Goal: Task Accomplishment & Management: Complete application form

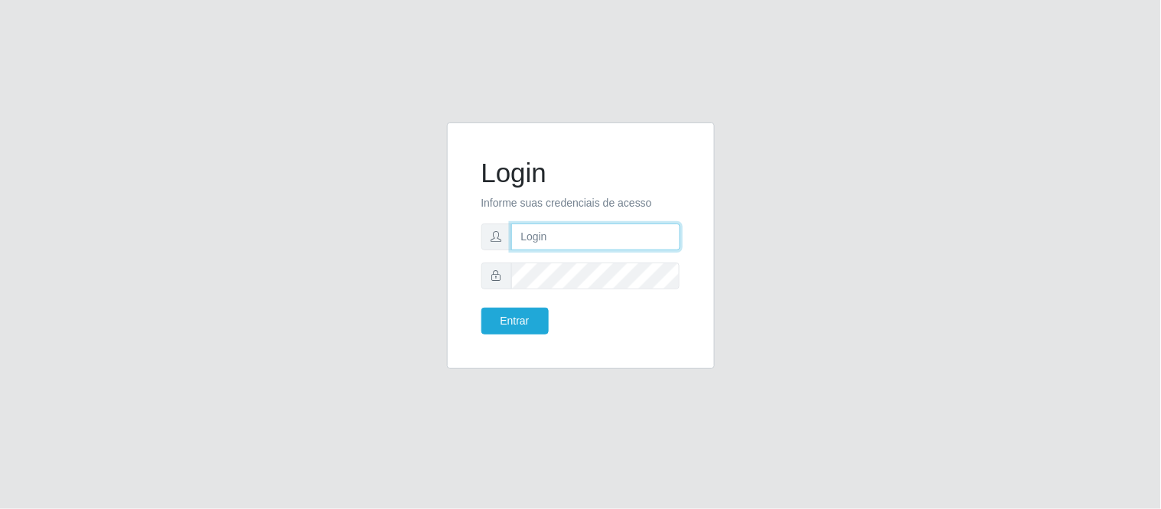
type input "paulo@bemais4"
drag, startPoint x: 594, startPoint y: 242, endPoint x: 391, endPoint y: 229, distance: 203.1
click at [391, 229] on div "Login Informe suas credenciais de acesso paulo@bemais4 Entrar" at bounding box center [581, 254] width 872 height 265
click at [608, 239] on input "paulo@bemais4" at bounding box center [595, 236] width 169 height 27
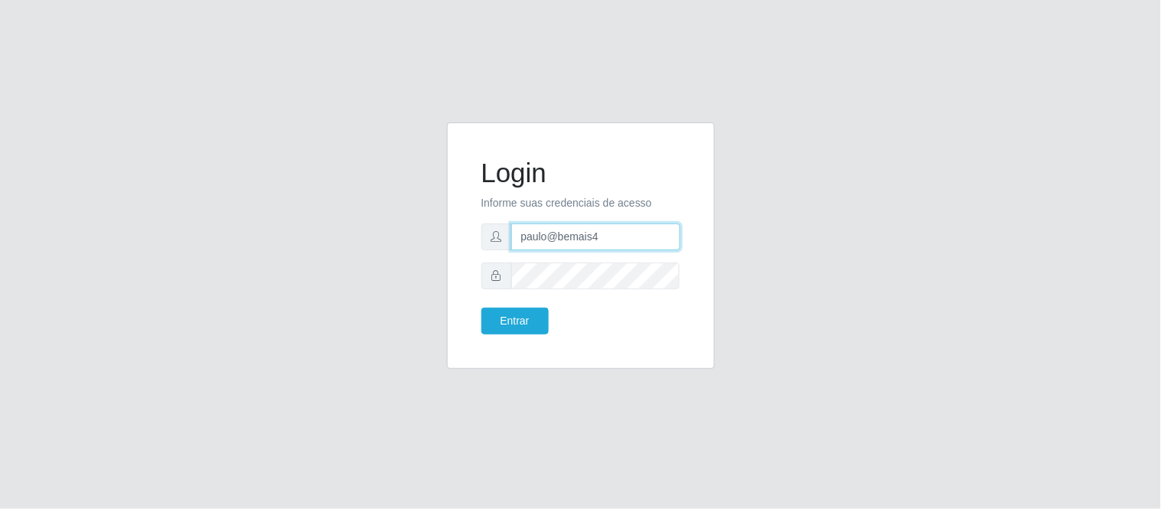
click at [608, 239] on input "paulo@bemais4" at bounding box center [595, 236] width 169 height 27
type input "juliomarques@extrabom"
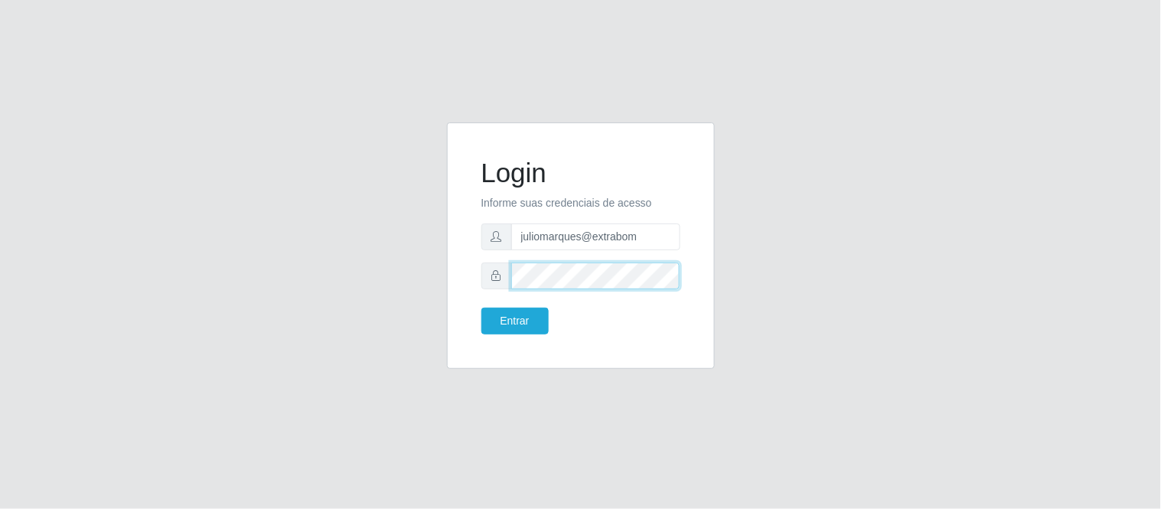
click at [502, 278] on div at bounding box center [580, 275] width 199 height 27
click at [481, 308] on button "Entrar" at bounding box center [514, 321] width 67 height 27
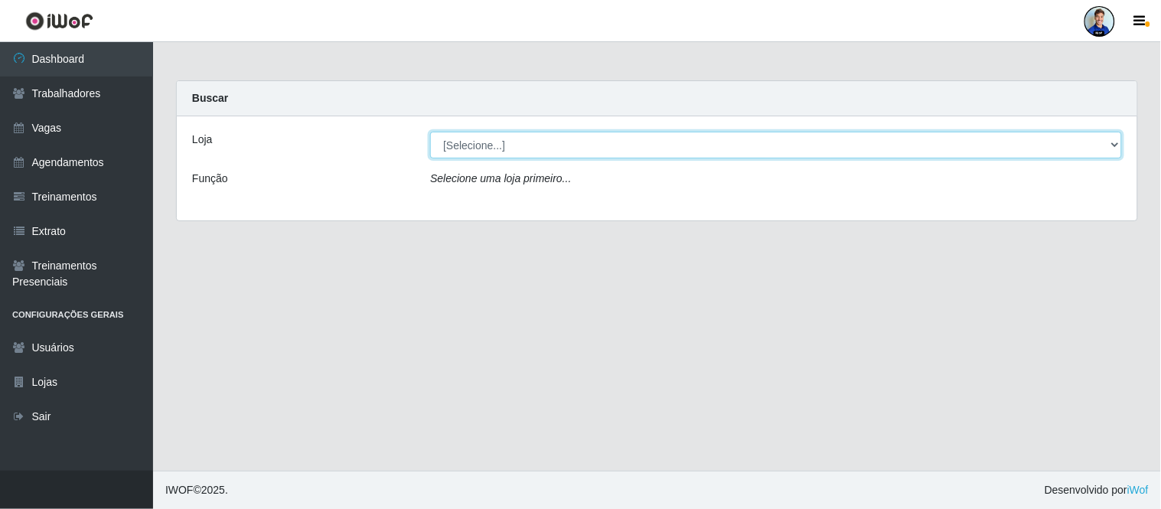
click at [735, 146] on select "[Selecione...] Atacado Vem - [GEOGRAPHIC_DATA] 30 Laranjeiras Velha Atacado Vem…" at bounding box center [776, 145] width 692 height 27
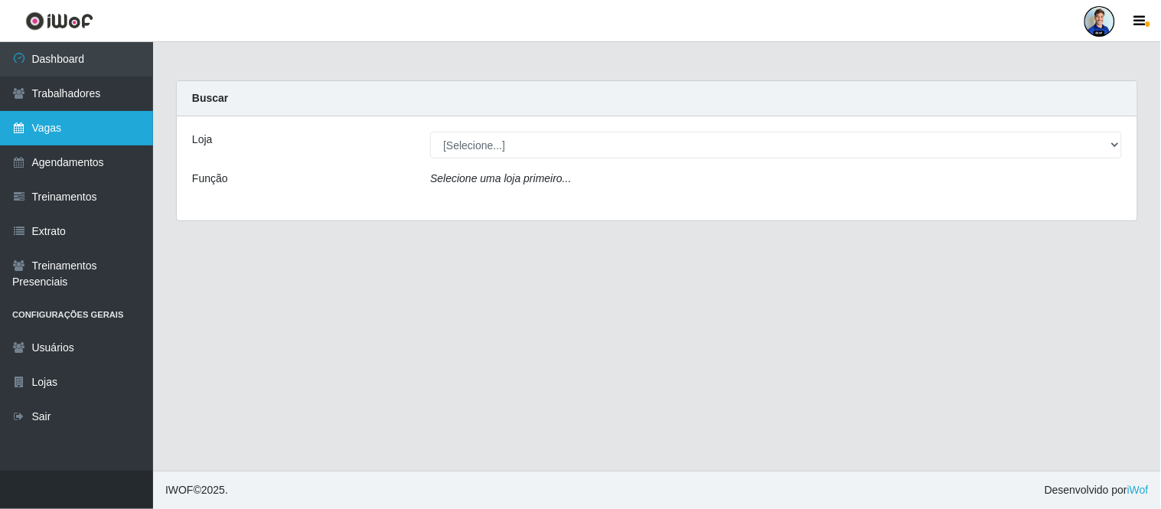
click at [62, 128] on link "Vagas" at bounding box center [76, 128] width 153 height 34
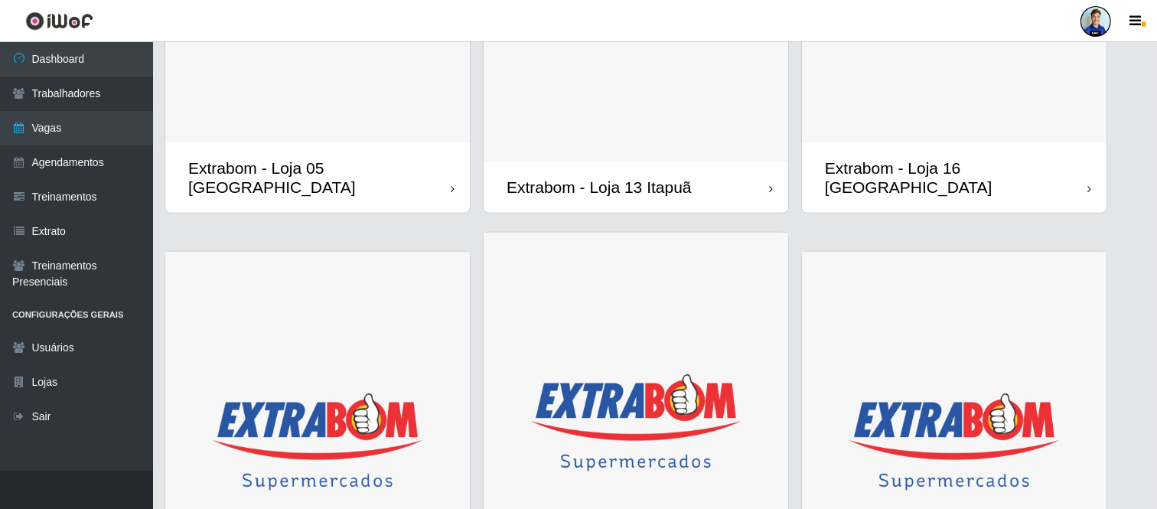
scroll to position [1274, 0]
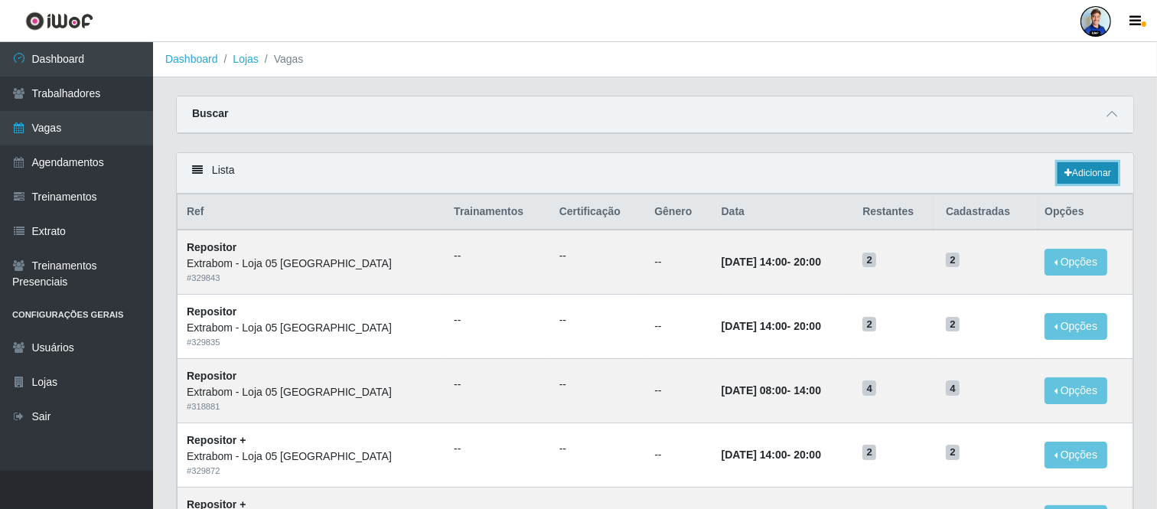
click at [1066, 167] on link "Adicionar" at bounding box center [1087, 172] width 60 height 21
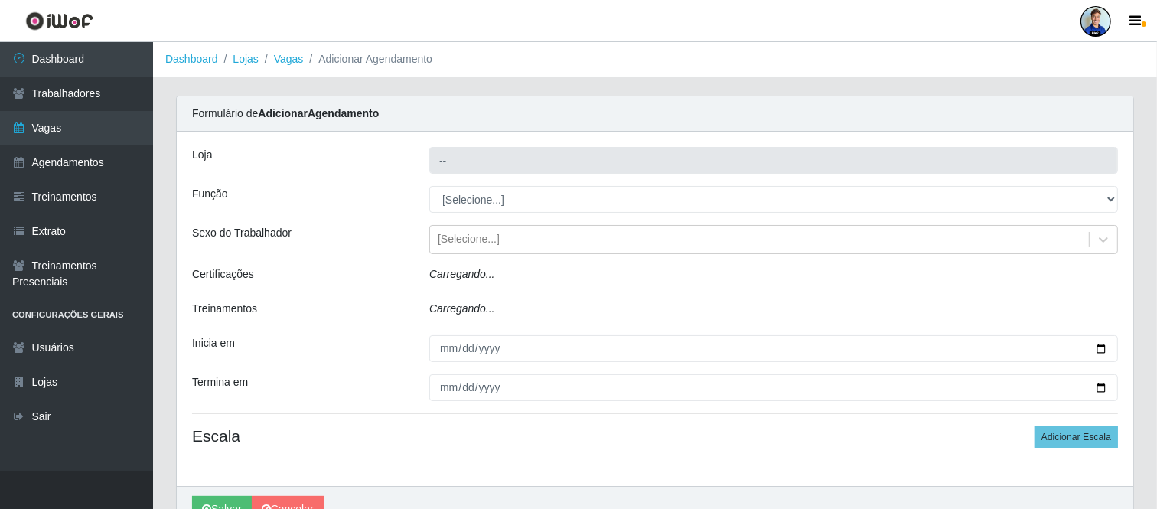
type input "Extrabom - Loja 05 [GEOGRAPHIC_DATA]"
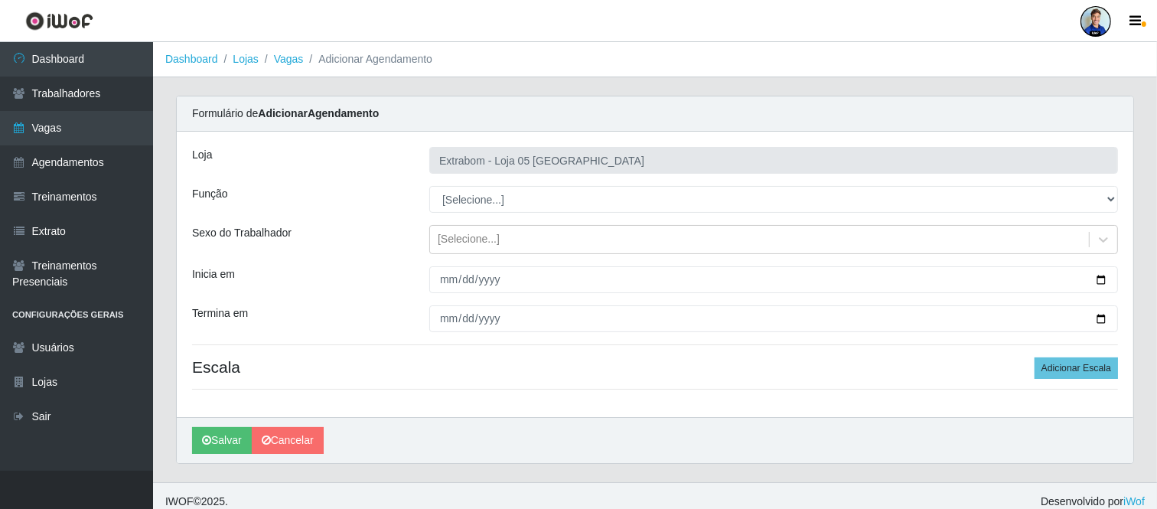
scroll to position [11, 0]
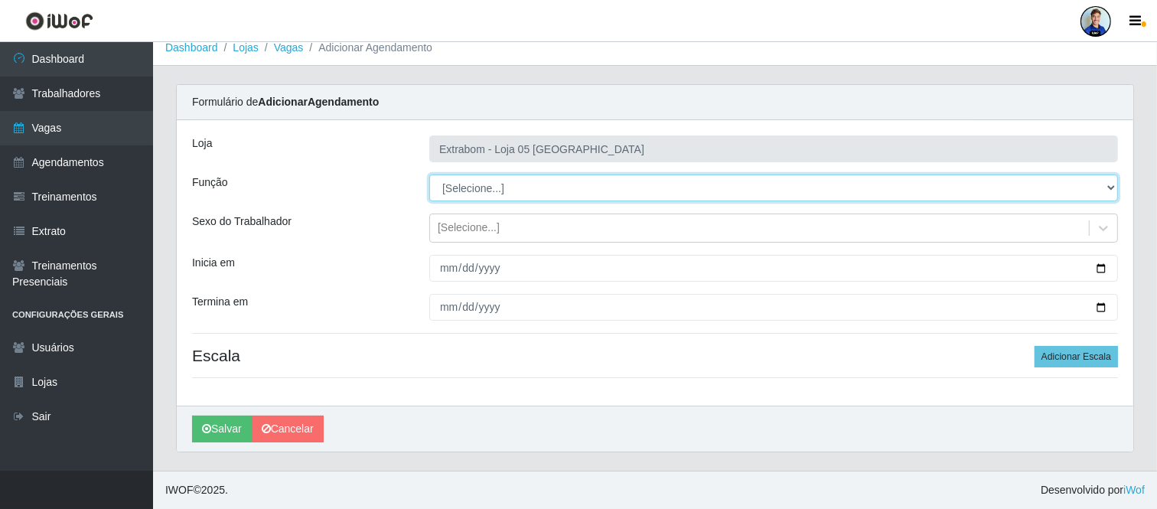
click at [575, 187] on select "[Selecione...] Repositor Repositor + Repositor ++" at bounding box center [773, 187] width 688 height 27
select select "24"
click at [429, 174] on select "[Selecione...] Repositor Repositor + Repositor ++" at bounding box center [773, 187] width 688 height 27
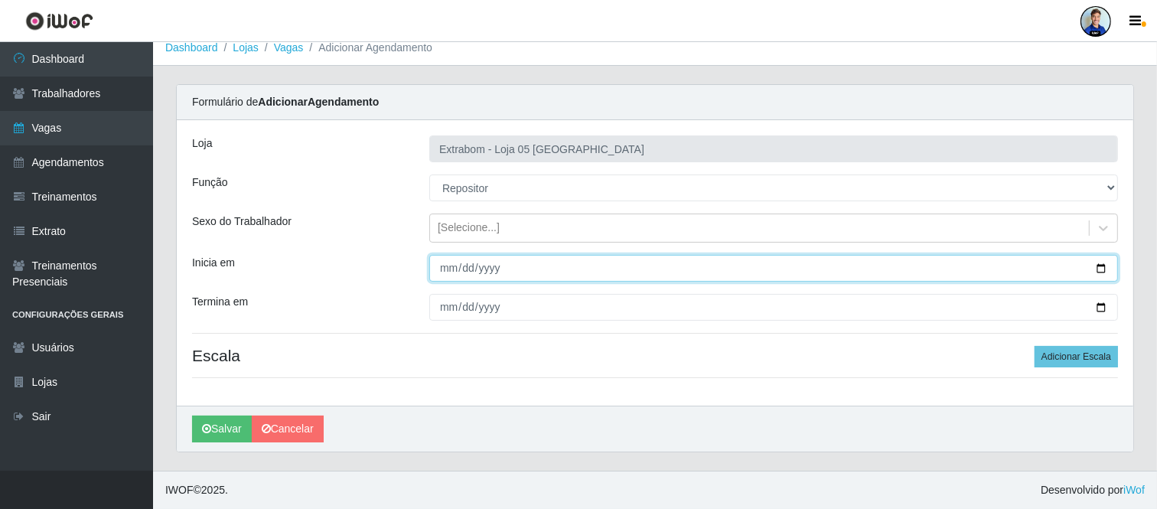
click at [444, 262] on input "Inicia em" at bounding box center [773, 268] width 688 height 27
type input "2025-08-12"
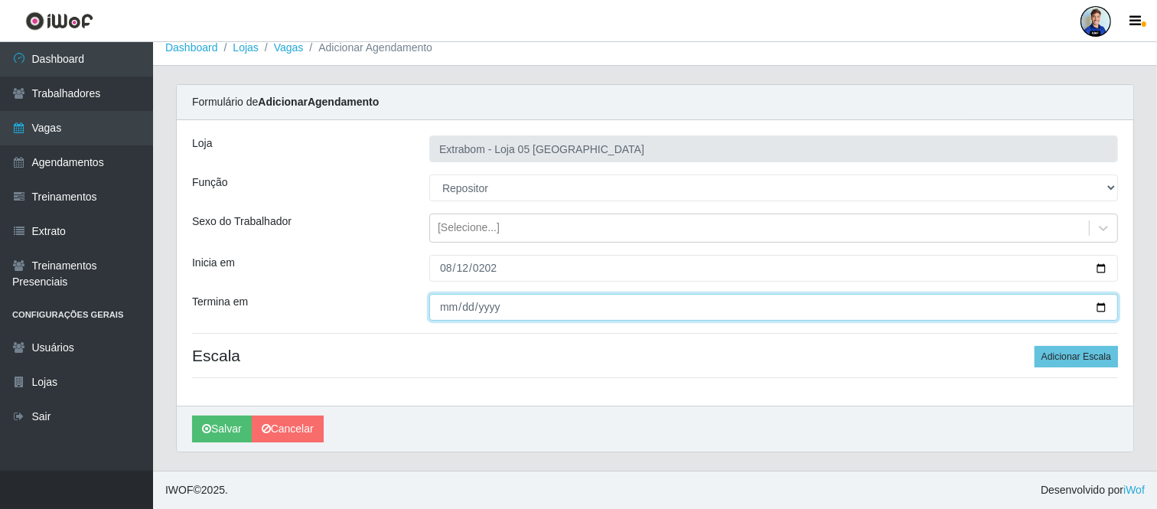
click at [436, 314] on input "Termina em" at bounding box center [773, 307] width 688 height 27
type input "2025-08-12"
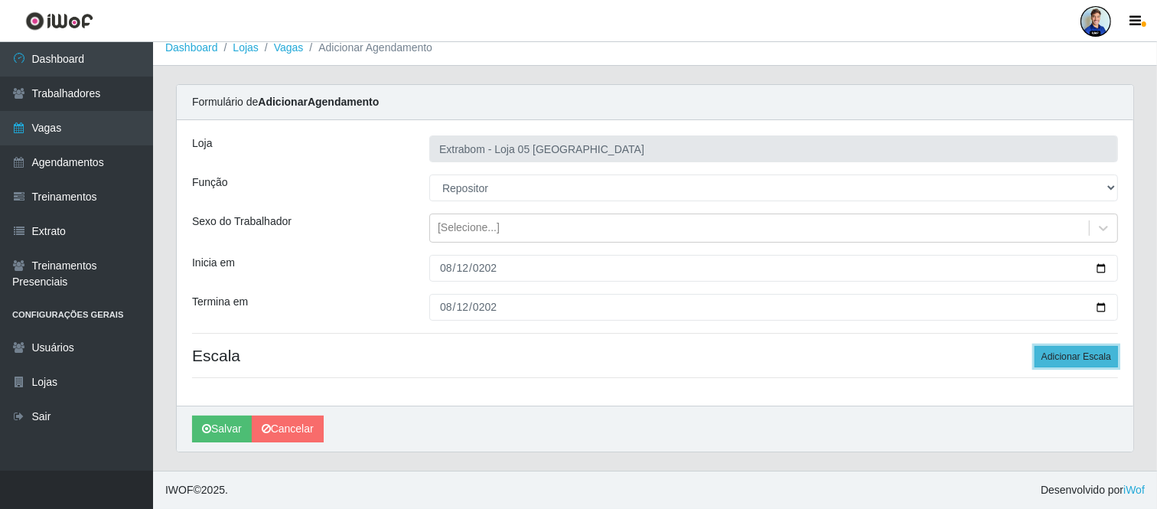
click at [1089, 348] on button "Adicionar Escala" at bounding box center [1075, 356] width 83 height 21
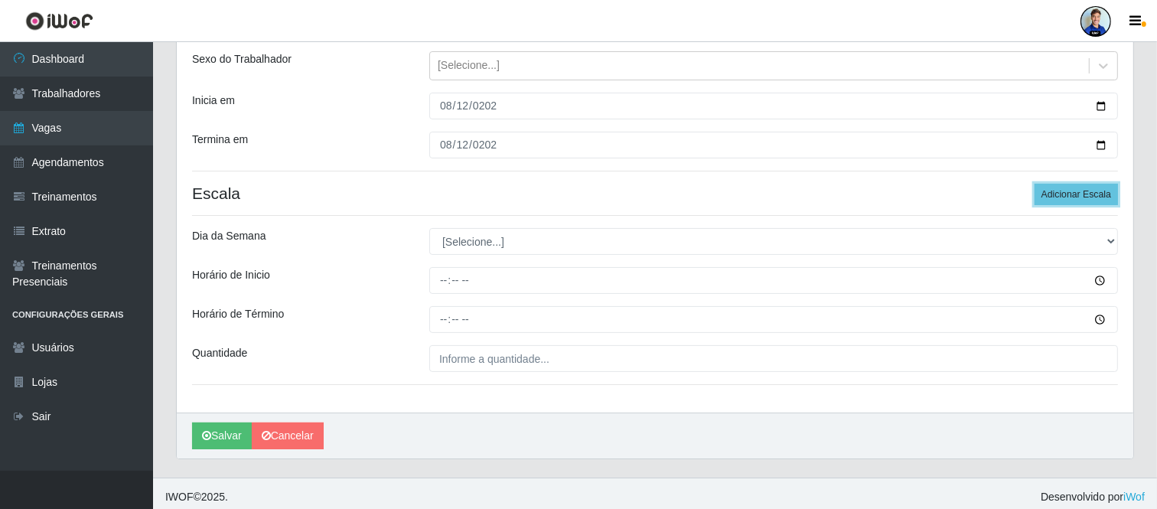
scroll to position [181, 0]
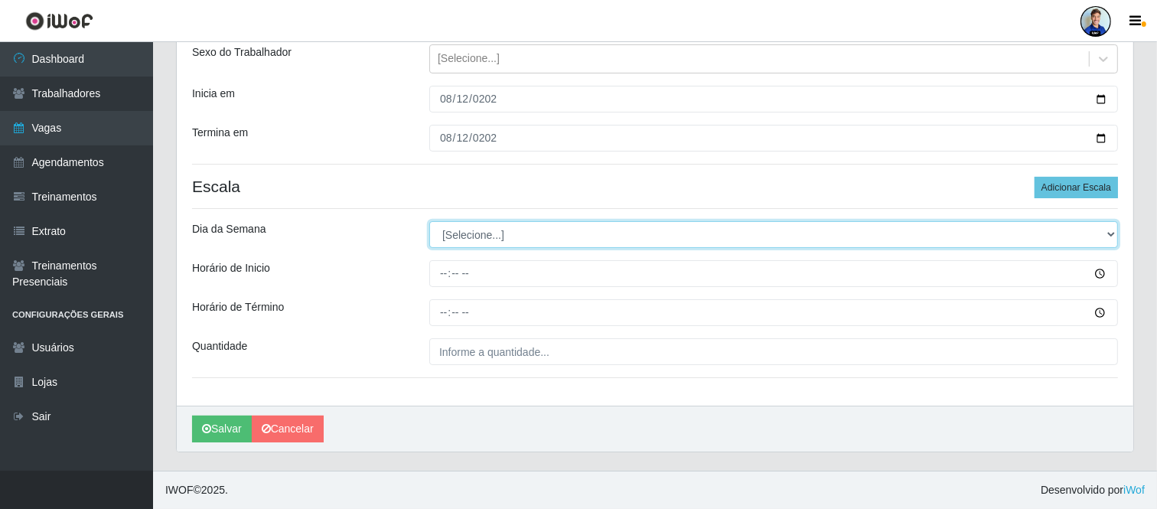
click at [545, 227] on select "[Selecione...] Segunda Terça Quarta Quinta Sexta Sábado Domingo" at bounding box center [773, 234] width 688 height 27
select select "2"
click at [429, 221] on select "[Selecione...] Segunda Terça Quarta Quinta Sexta Sábado Domingo" at bounding box center [773, 234] width 688 height 27
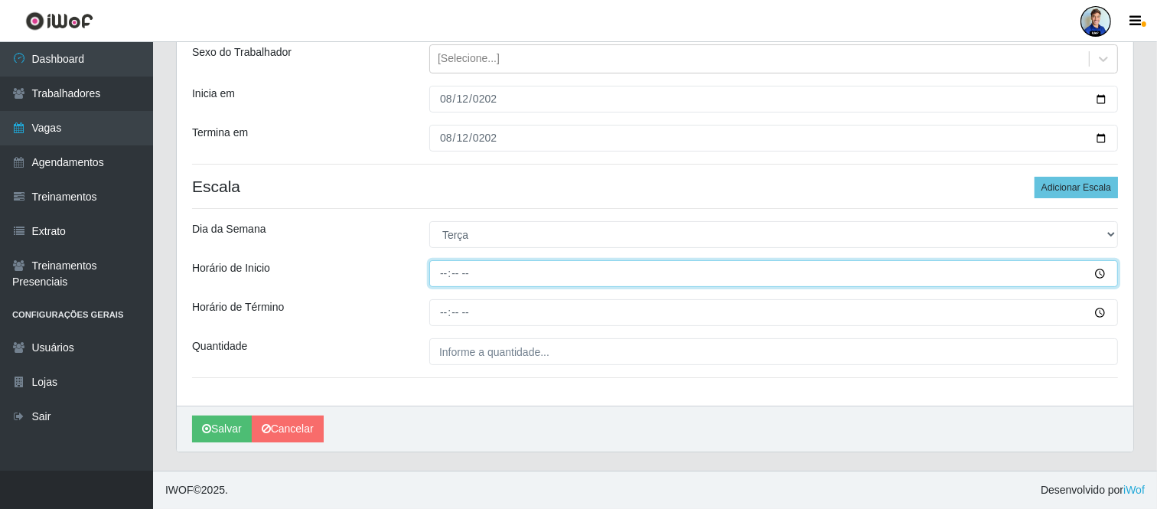
click at [480, 278] on input "Horário de Inicio" at bounding box center [773, 273] width 688 height 27
type input "10:00"
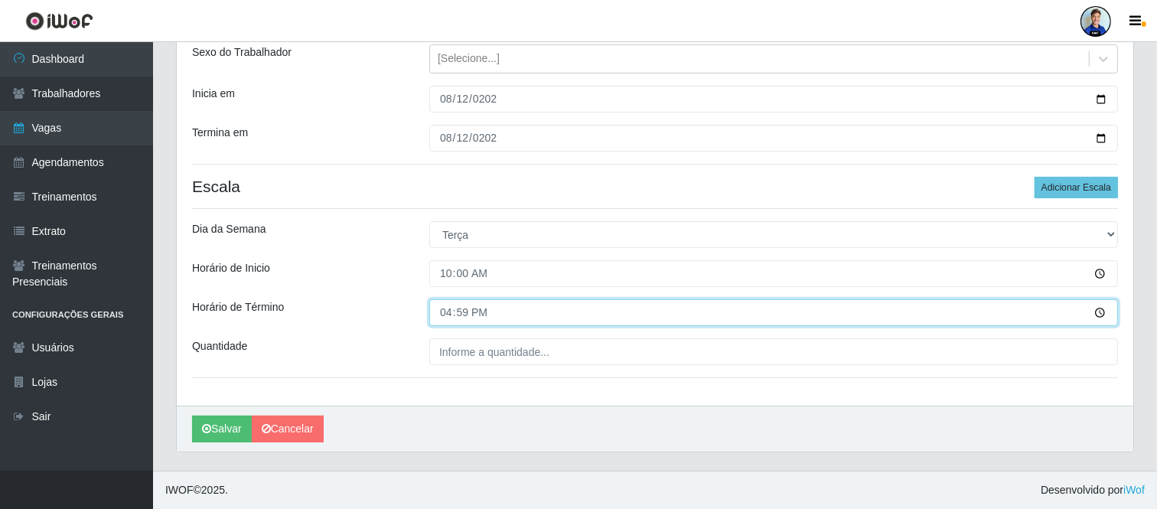
type input "16:00"
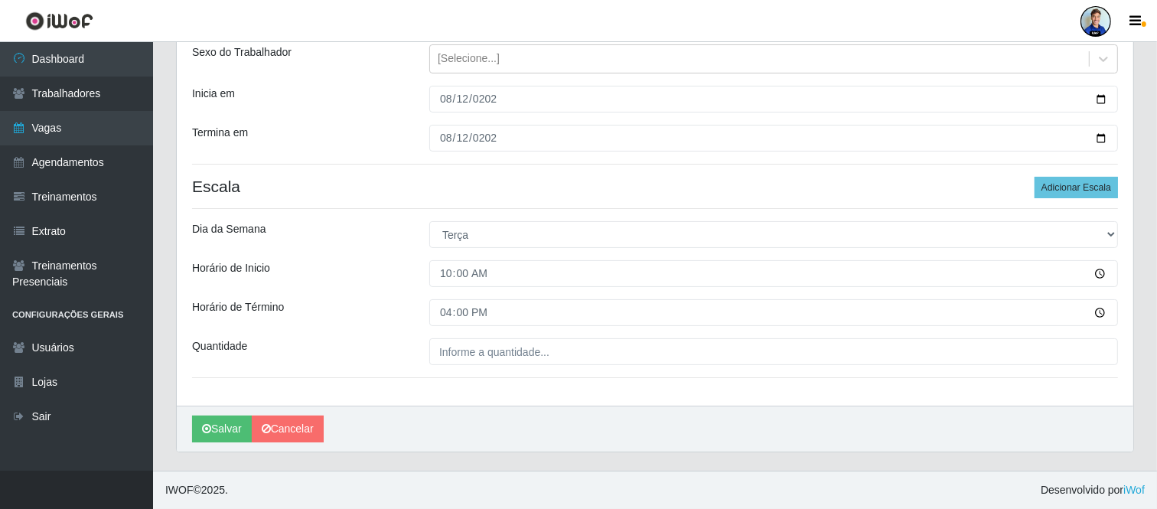
click at [413, 291] on div "Loja Extrabom - Loja 05 Jardim Camburi Função [Selecione...] Repositor Reposito…" at bounding box center [655, 178] width 956 height 454
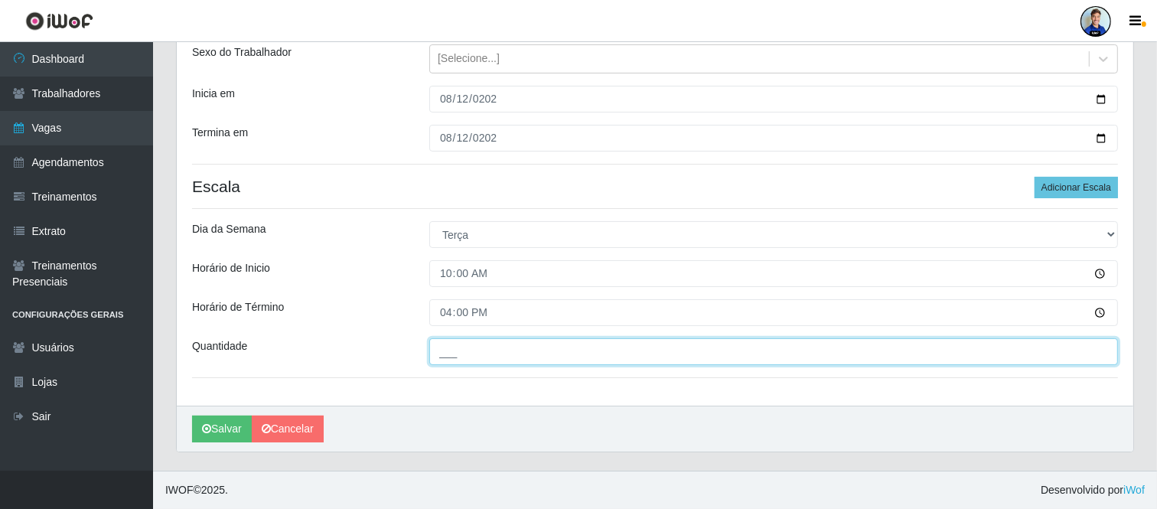
click at [455, 347] on input "___" at bounding box center [773, 351] width 688 height 27
type input "1__"
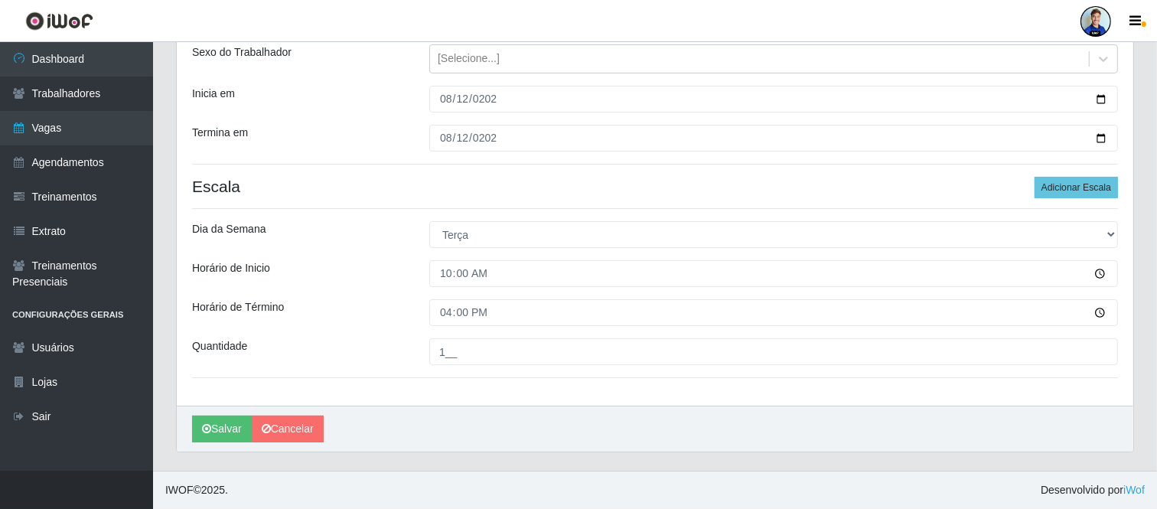
click at [413, 314] on div "Horário de Término" at bounding box center [299, 312] width 237 height 27
click at [225, 417] on button "Salvar" at bounding box center [222, 428] width 60 height 27
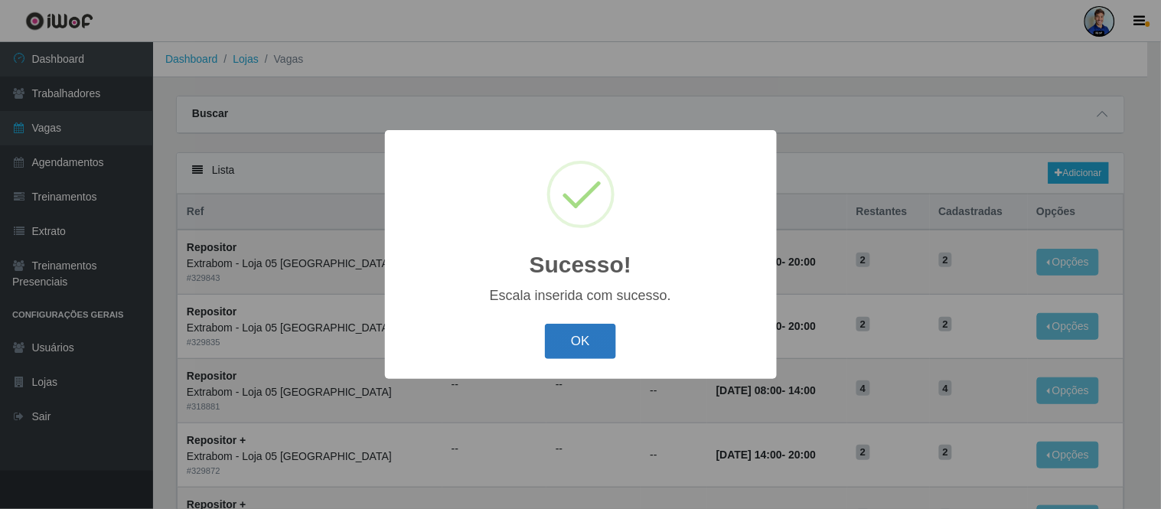
click at [591, 340] on button "OK" at bounding box center [580, 342] width 71 height 36
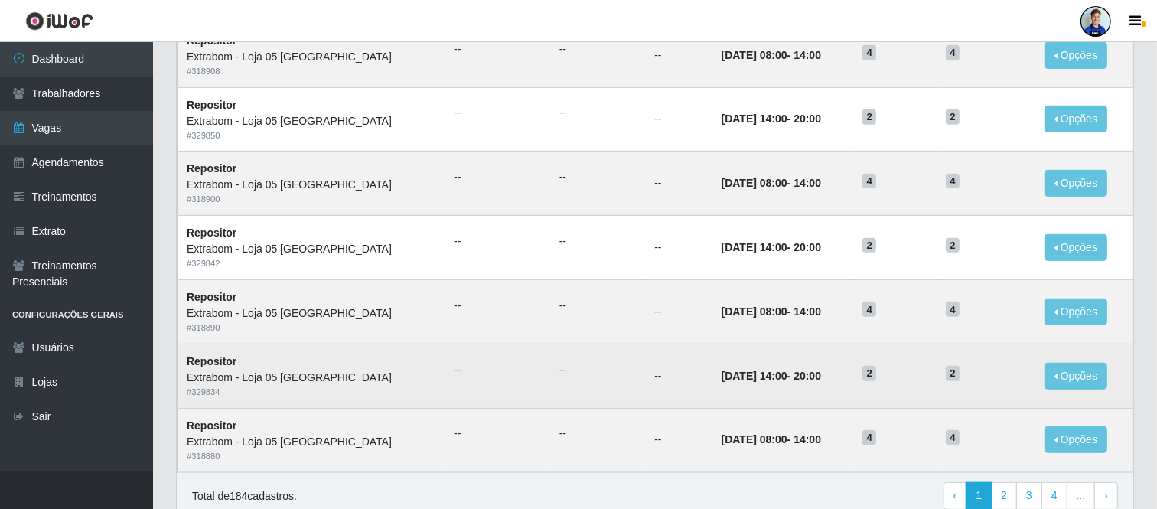
scroll to position [788, 0]
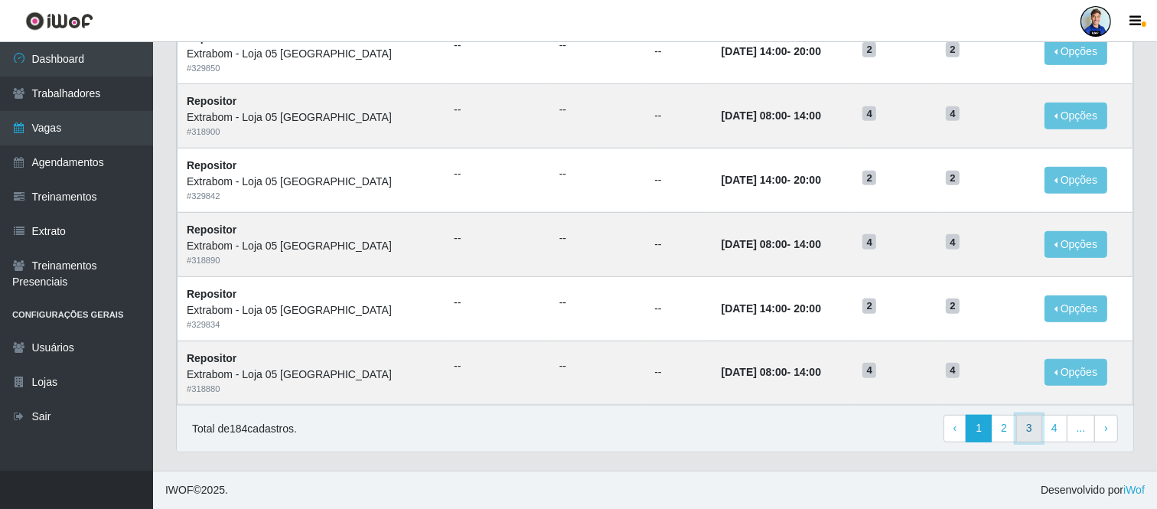
click at [1031, 431] on link "3" at bounding box center [1029, 429] width 26 height 28
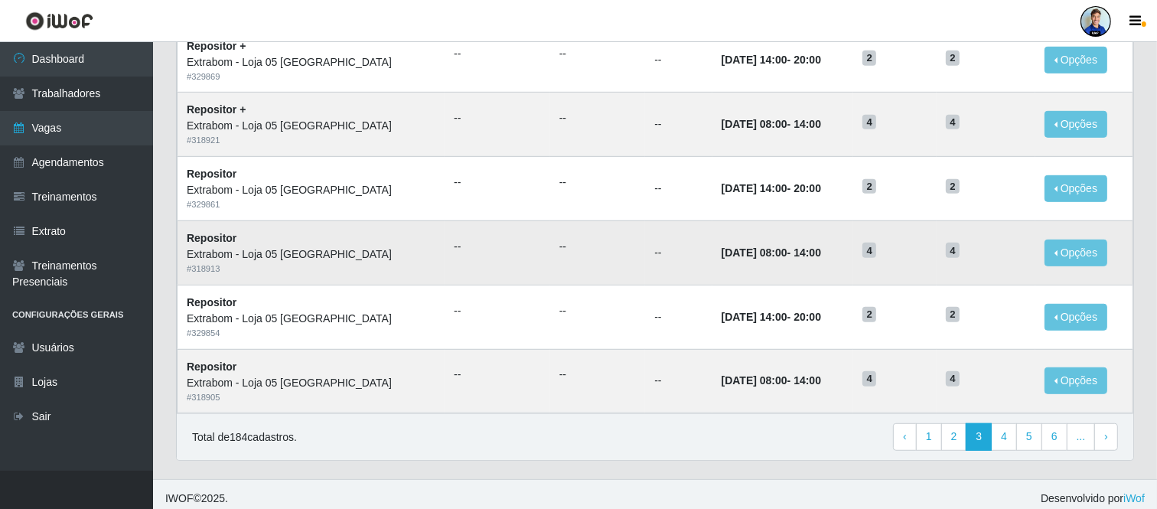
scroll to position [788, 0]
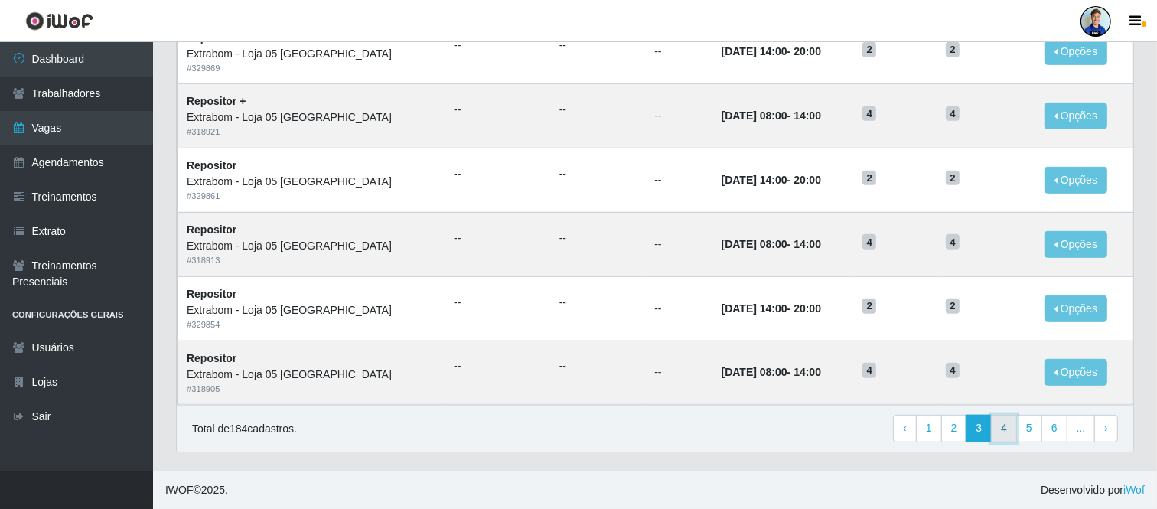
click at [1017, 433] on link "4" at bounding box center [1004, 429] width 26 height 28
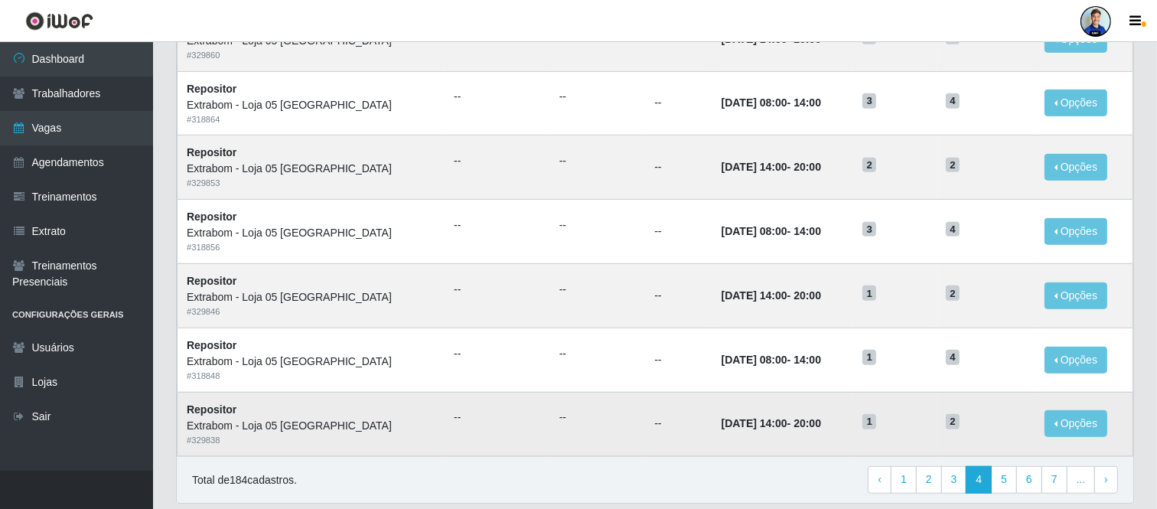
scroll to position [788, 0]
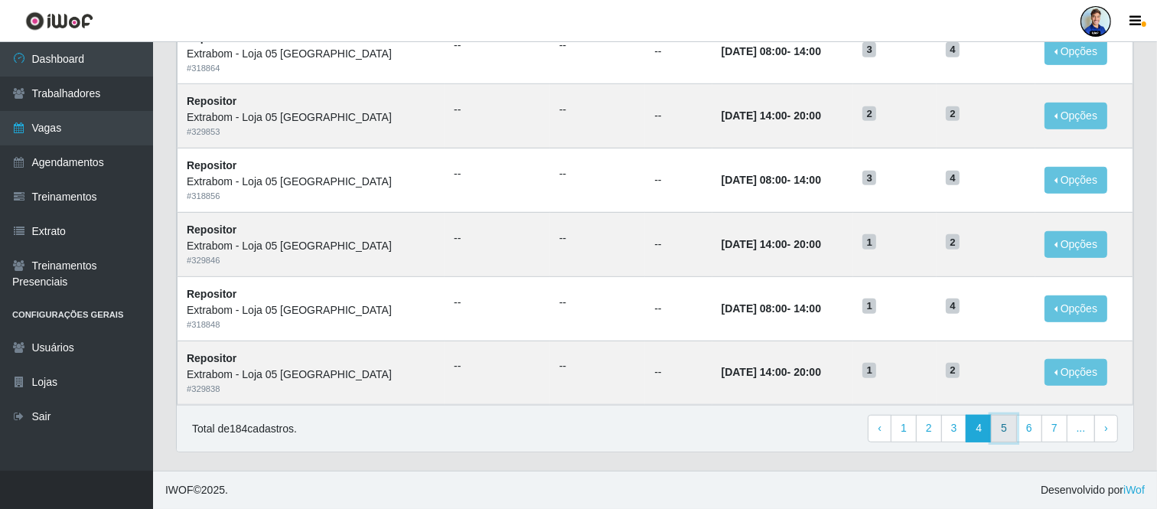
click at [1007, 431] on link "5" at bounding box center [1004, 429] width 26 height 28
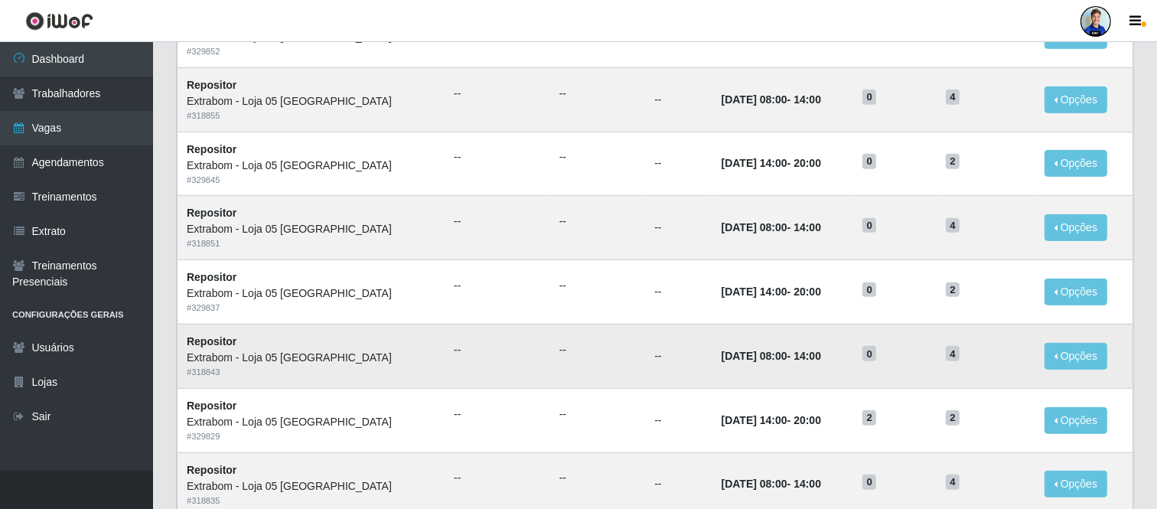
scroll to position [788, 0]
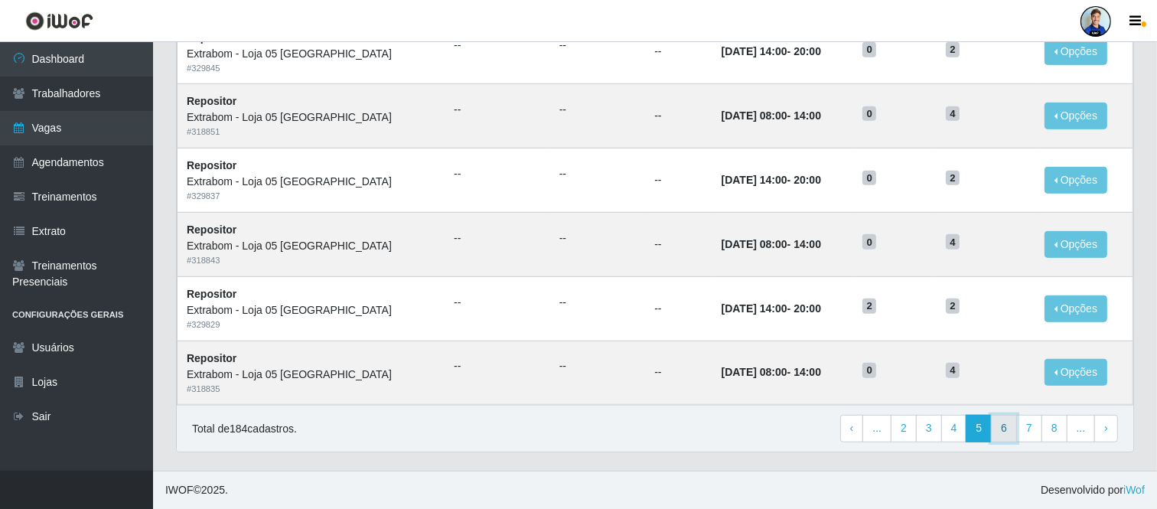
click at [1006, 431] on link "6" at bounding box center [1004, 429] width 26 height 28
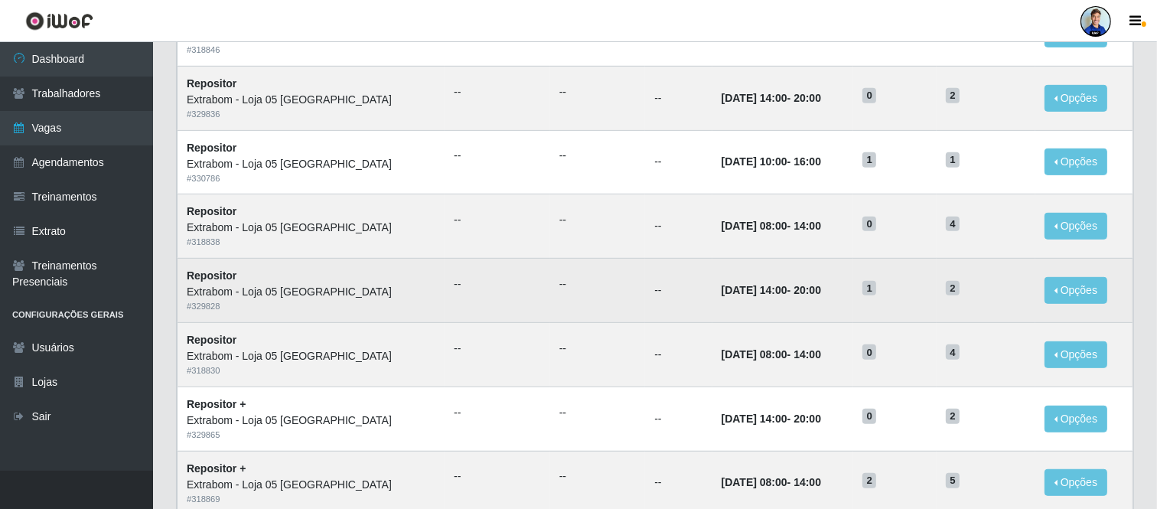
scroll to position [679, 0]
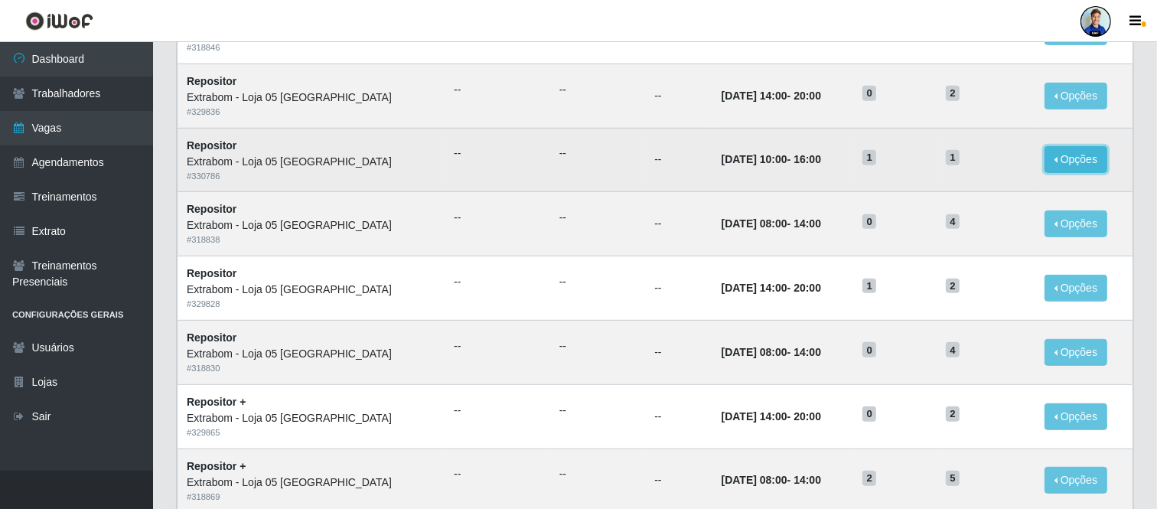
click at [1065, 158] on button "Opções" at bounding box center [1075, 159] width 63 height 27
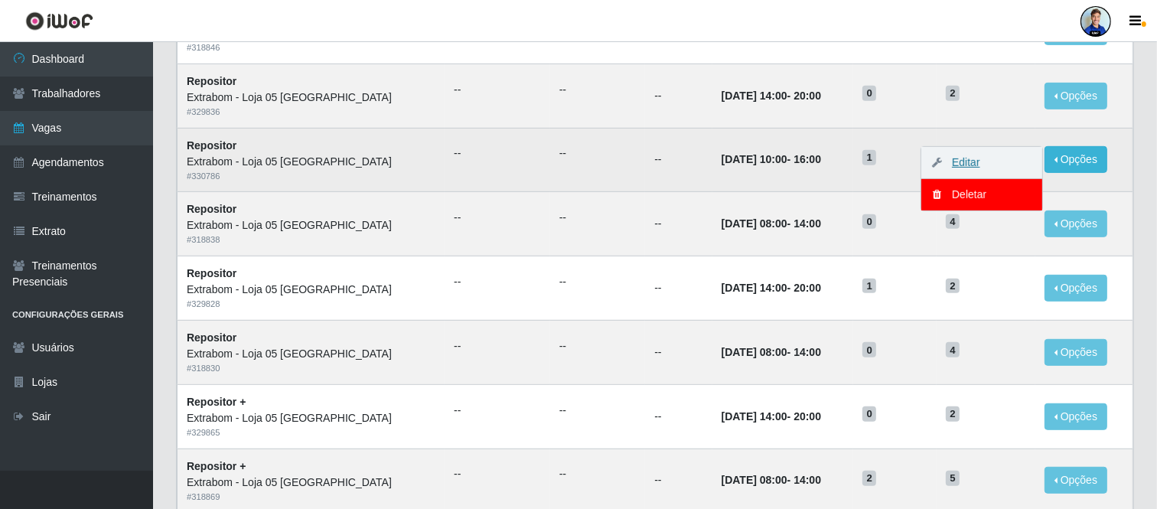
click at [974, 161] on link "Editar" at bounding box center [958, 162] width 44 height 12
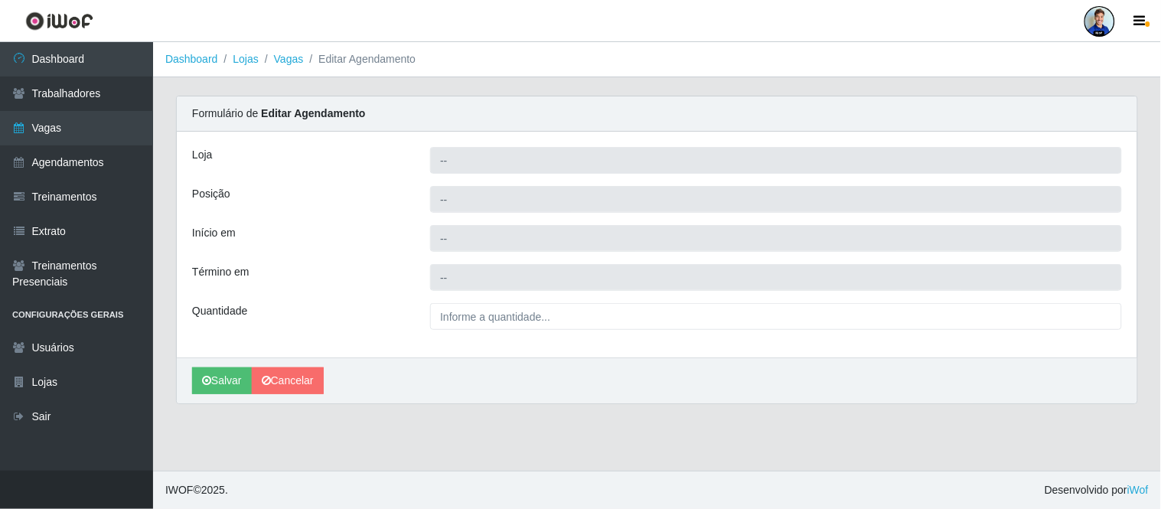
type input "Extrabom - Loja 05 [GEOGRAPHIC_DATA]"
type input "Repositor"
type input "[DATE] 10:00:00"
type input "[DATE] 16:00:00"
type input "1__"
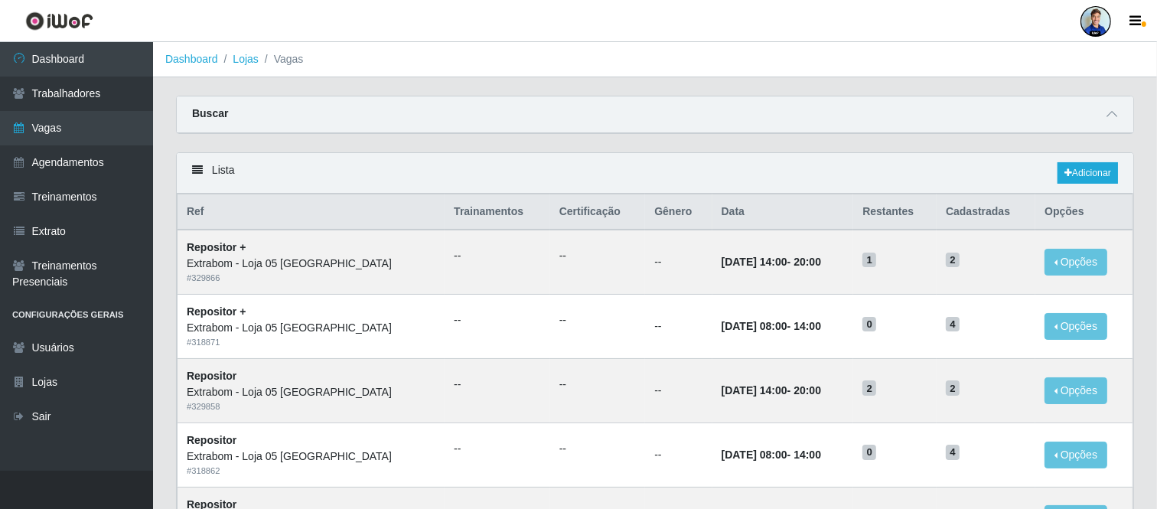
click at [435, 72] on ol "Dashboard Lojas Vagas" at bounding box center [655, 59] width 1004 height 35
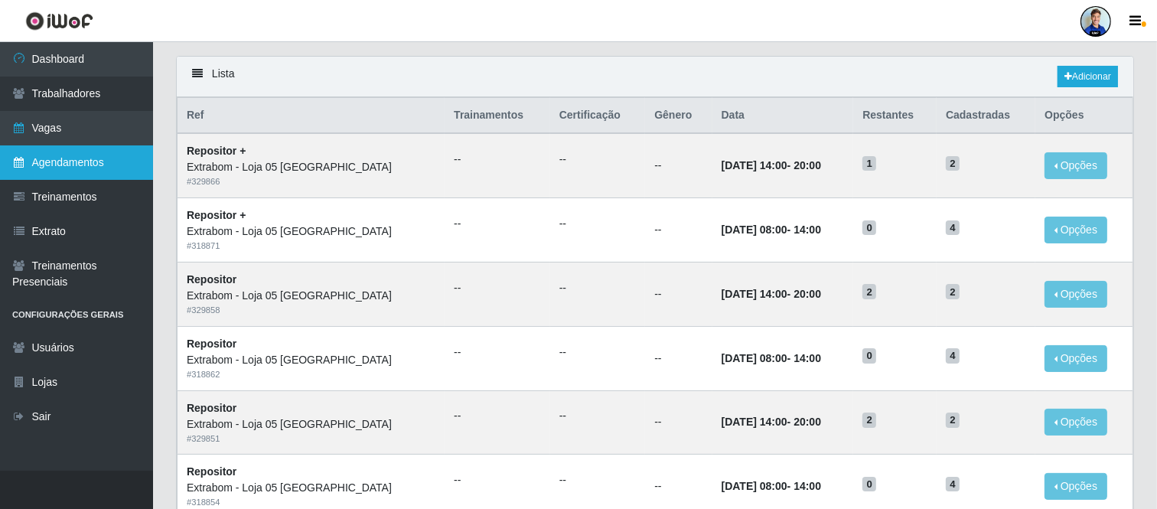
scroll to position [87, 0]
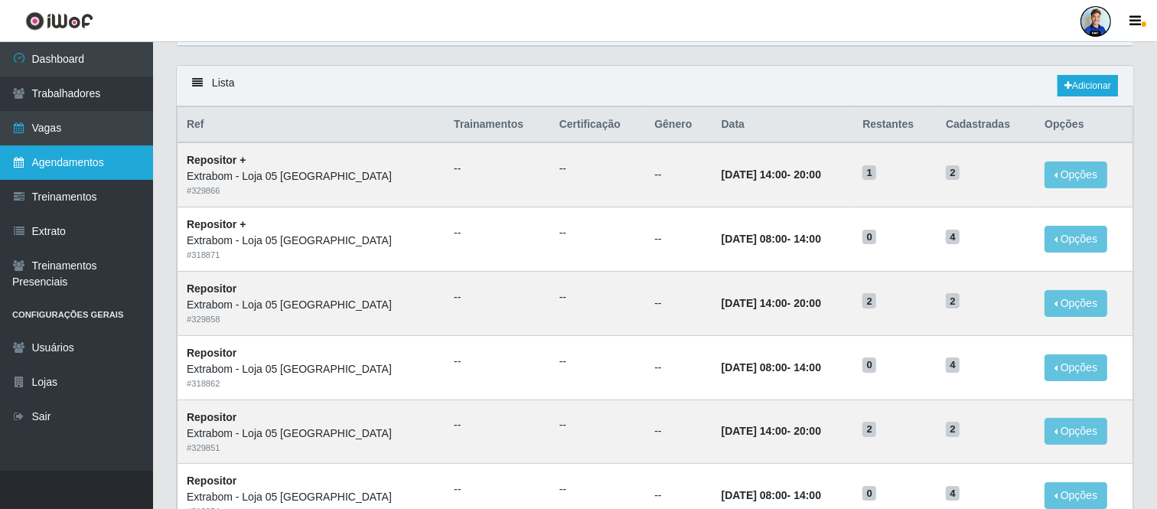
click at [75, 170] on link "Agendamentos" at bounding box center [76, 162] width 153 height 34
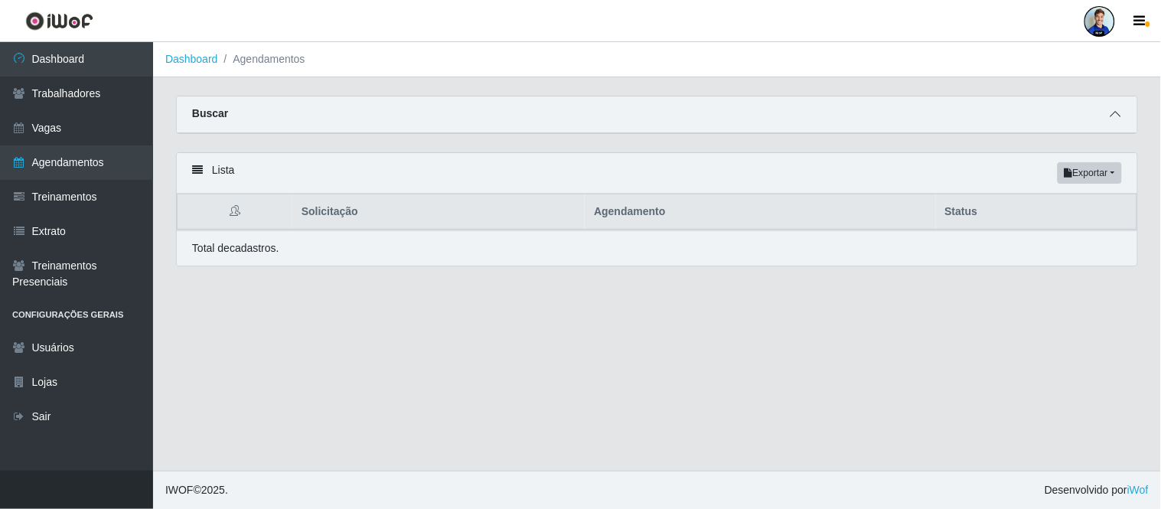
click at [1115, 106] on span at bounding box center [1115, 115] width 18 height 18
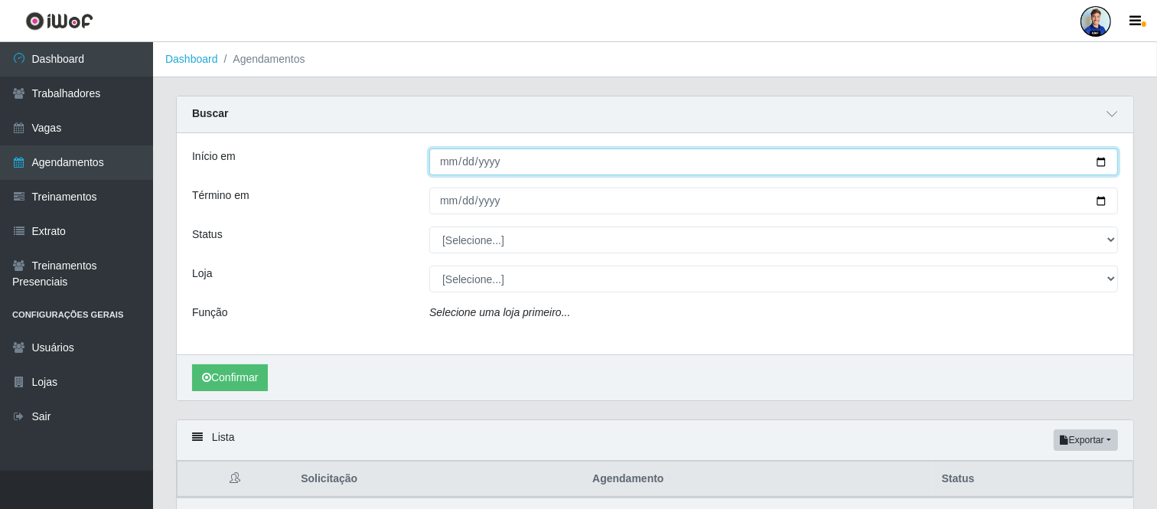
click at [445, 161] on input "Início em" at bounding box center [773, 161] width 688 height 27
click at [431, 161] on input "Início em" at bounding box center [773, 161] width 688 height 27
click at [440, 165] on input "Início em" at bounding box center [773, 161] width 688 height 27
type input "[DATE]"
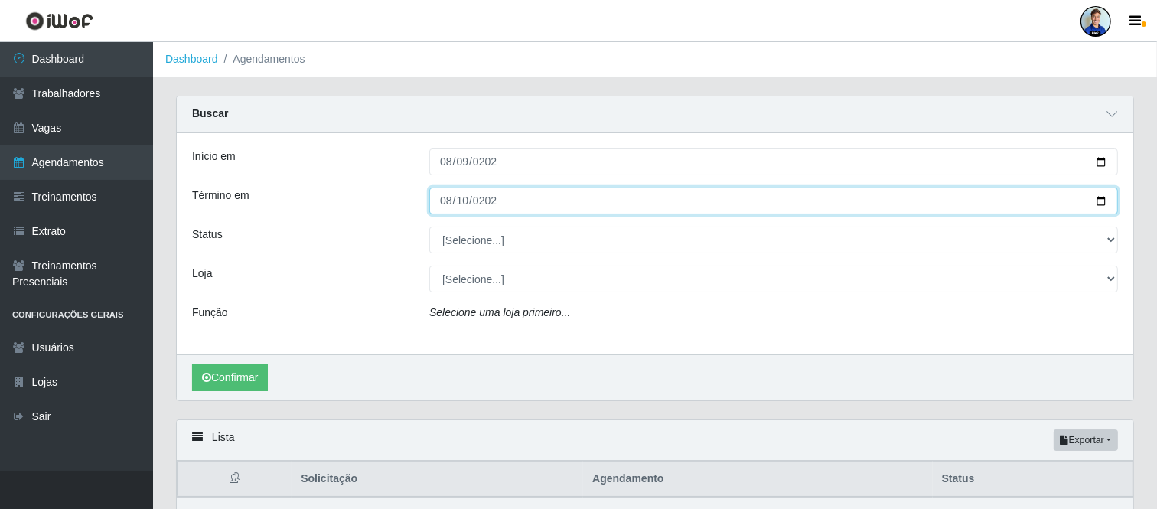
type input "[DATE]"
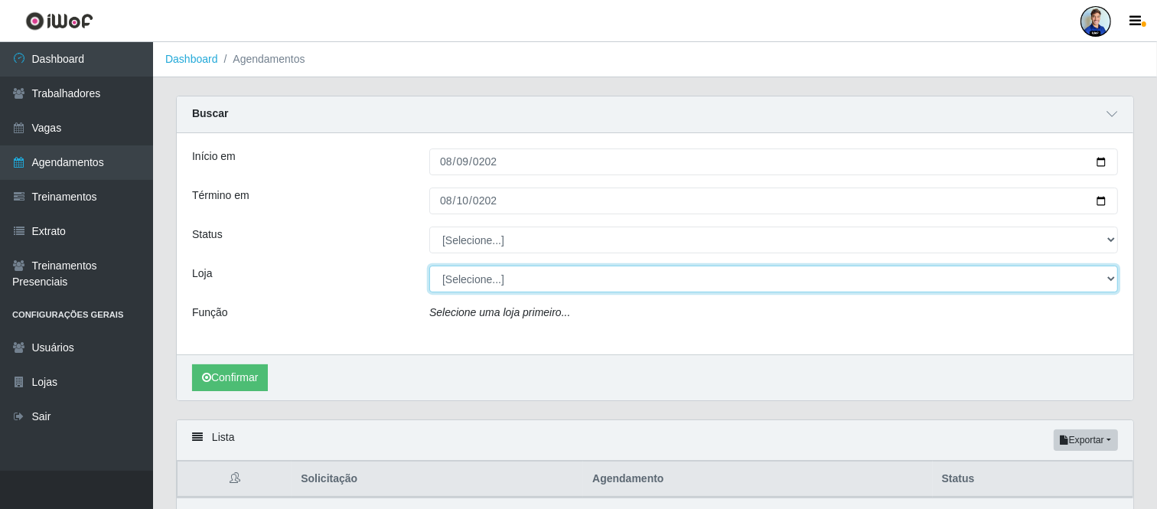
click at [448, 280] on select "[Selecione...] Atacado Vem - [GEOGRAPHIC_DATA] 30 Laranjeiras Velha Atacado Vem…" at bounding box center [773, 278] width 688 height 27
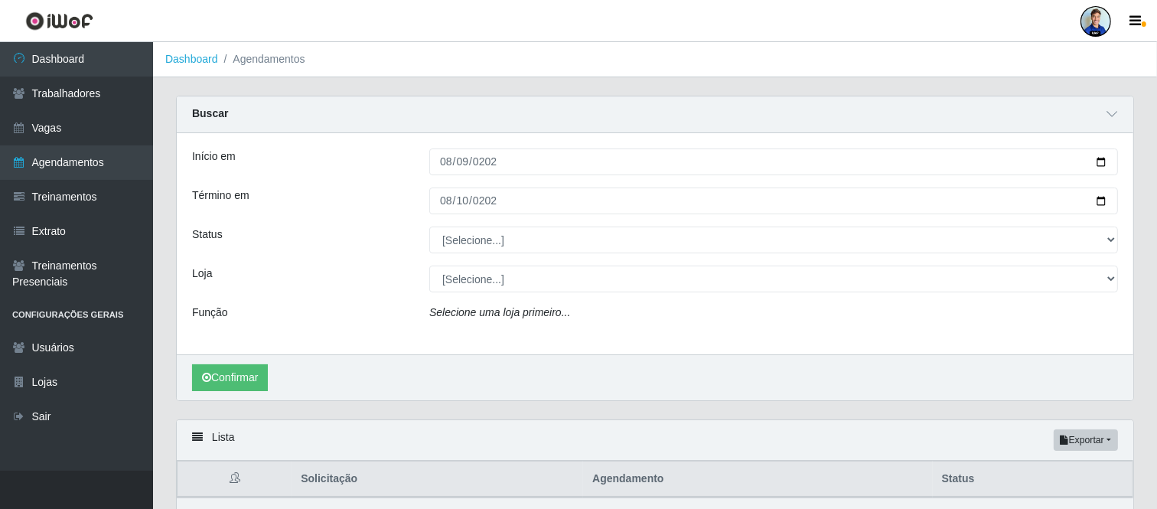
click at [378, 231] on div "Status" at bounding box center [299, 239] width 237 height 27
click at [238, 379] on button "Confirmar" at bounding box center [230, 377] width 76 height 27
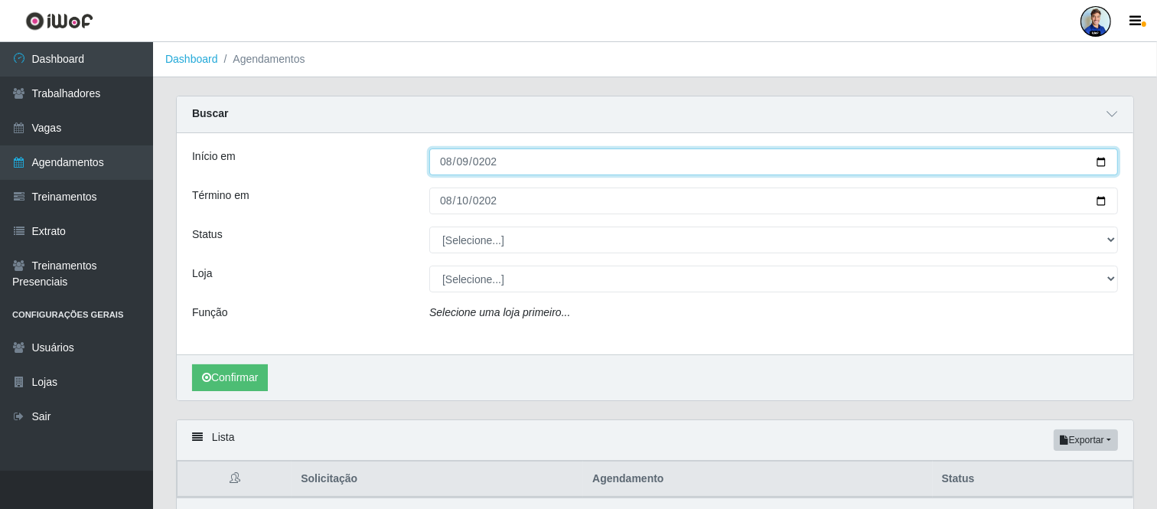
click at [439, 155] on input "[DATE]" at bounding box center [773, 161] width 688 height 27
click at [444, 158] on input "[DATE]" at bounding box center [773, 161] width 688 height 27
type input "[DATE]"
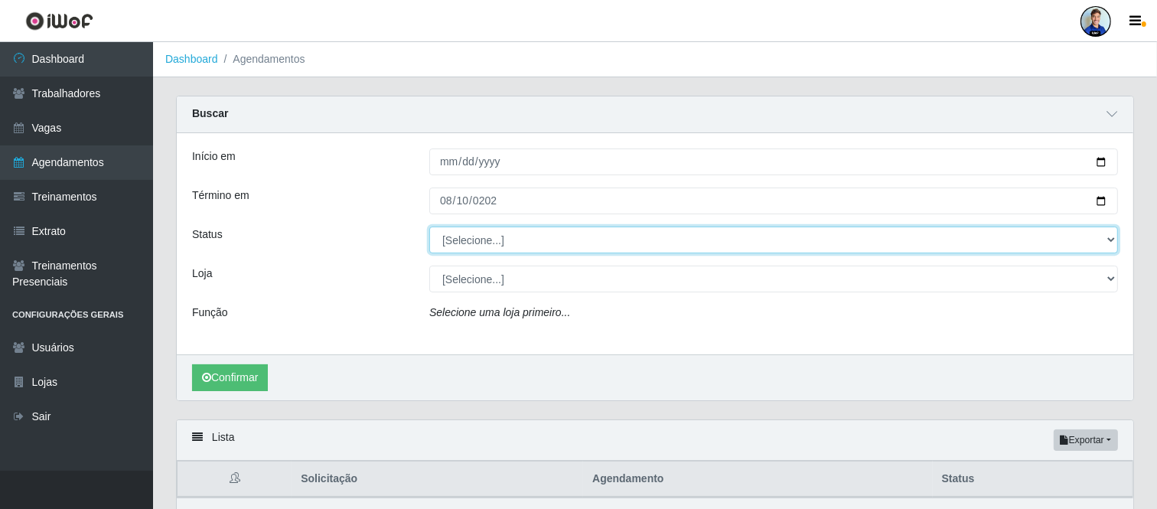
click at [474, 243] on select "[Selecione...] AGENDADO AGUARDANDO LIBERAR EM ANDAMENTO EM REVISÃO FINALIZADO C…" at bounding box center [773, 239] width 688 height 27
click at [467, 242] on select "[Selecione...] AGENDADO AGUARDANDO LIBERAR EM ANDAMENTO EM REVISÃO FINALIZADO C…" at bounding box center [773, 239] width 688 height 27
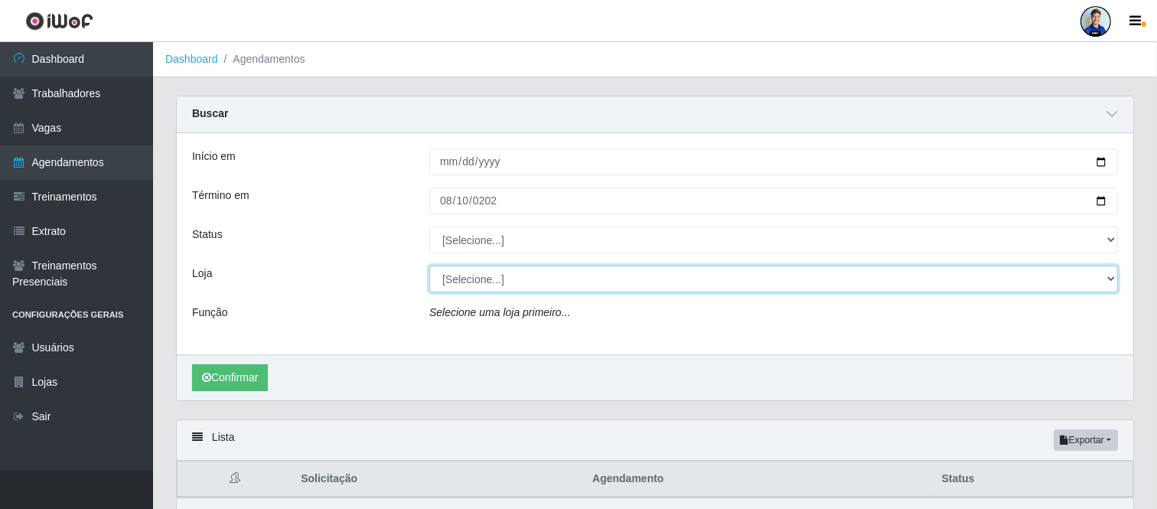
click at [442, 277] on select "[Selecione...] Atacado Vem - [GEOGRAPHIC_DATA] 30 Laranjeiras Velha Atacado Vem…" at bounding box center [773, 278] width 688 height 27
select select "435"
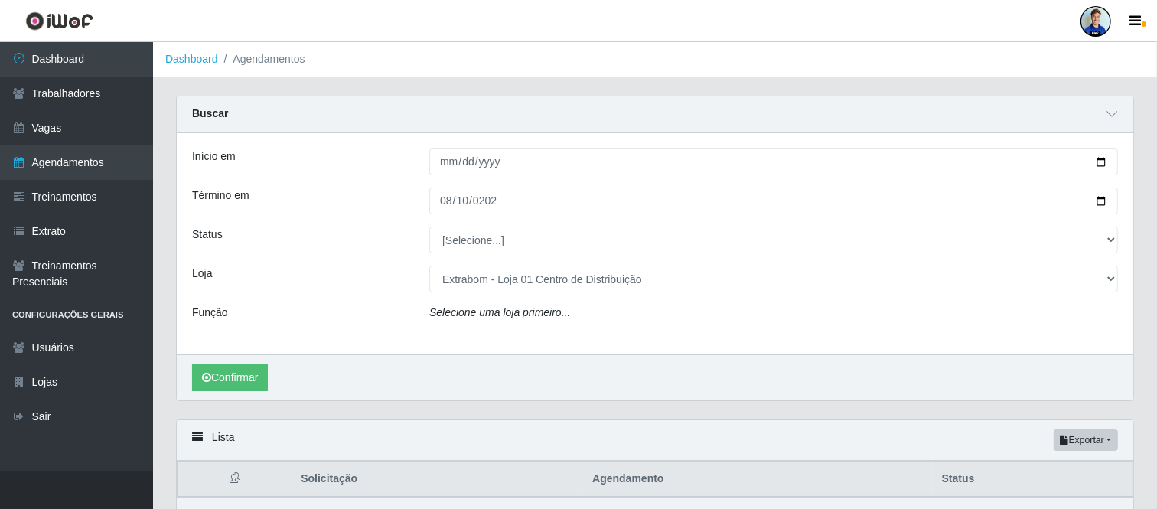
drag, startPoint x: 301, startPoint y: 231, endPoint x: 347, endPoint y: 250, distance: 49.7
click at [297, 240] on div "Status" at bounding box center [299, 239] width 237 height 27
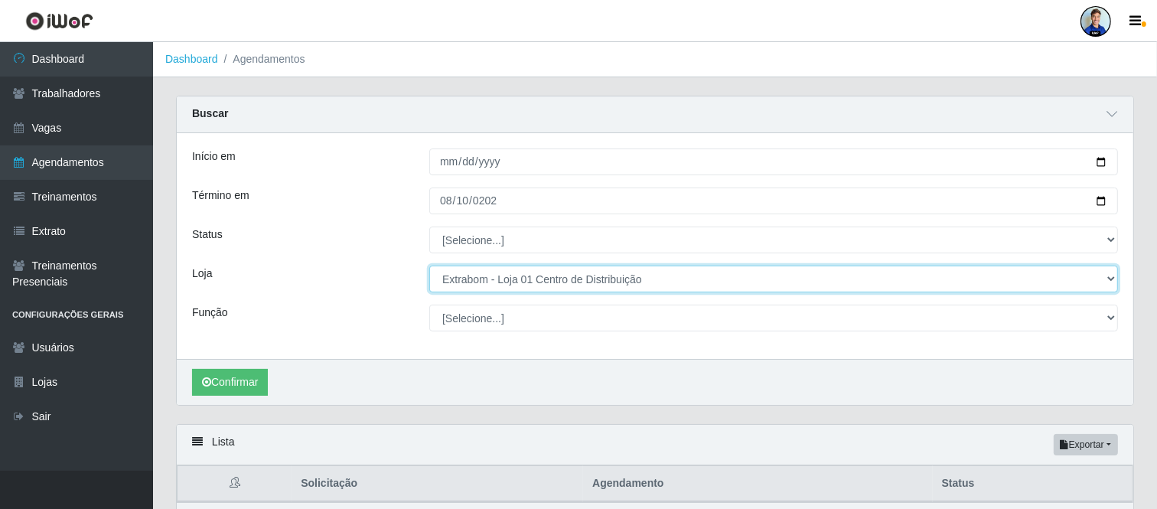
click at [473, 287] on select "[Selecione...] Atacado Vem - [GEOGRAPHIC_DATA] 30 Laranjeiras Velha Atacado Vem…" at bounding box center [773, 278] width 688 height 27
click at [477, 286] on select "[Selecione...] Atacado Vem - [GEOGRAPHIC_DATA] 30 Laranjeiras Velha Atacado Vem…" at bounding box center [773, 278] width 688 height 27
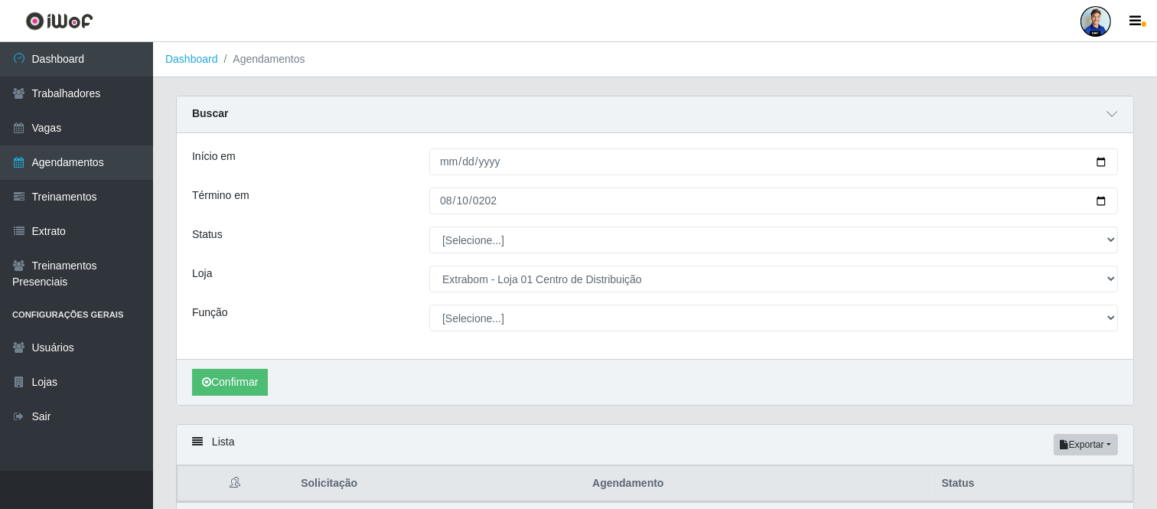
click at [366, 246] on div "Status" at bounding box center [299, 239] width 237 height 27
